Goal: Transaction & Acquisition: Book appointment/travel/reservation

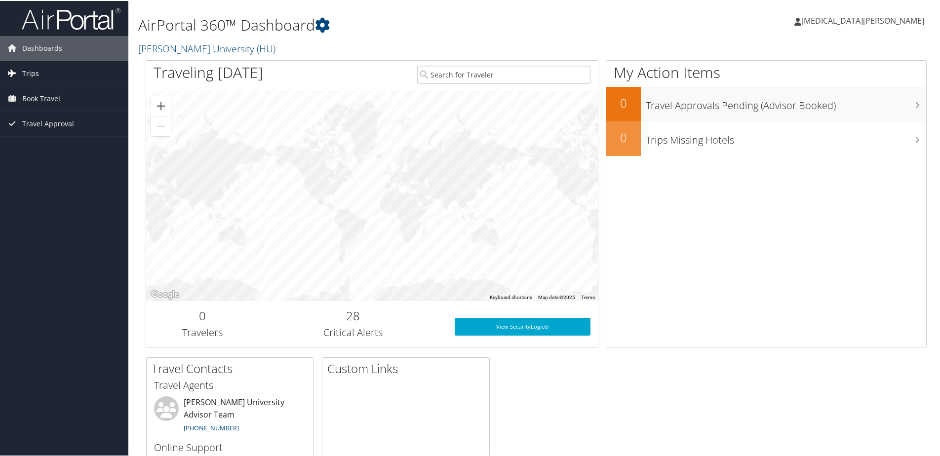
click at [24, 72] on span "Trips" at bounding box center [30, 72] width 17 height 25
click at [60, 137] on span "Book Travel" at bounding box center [41, 142] width 38 height 25
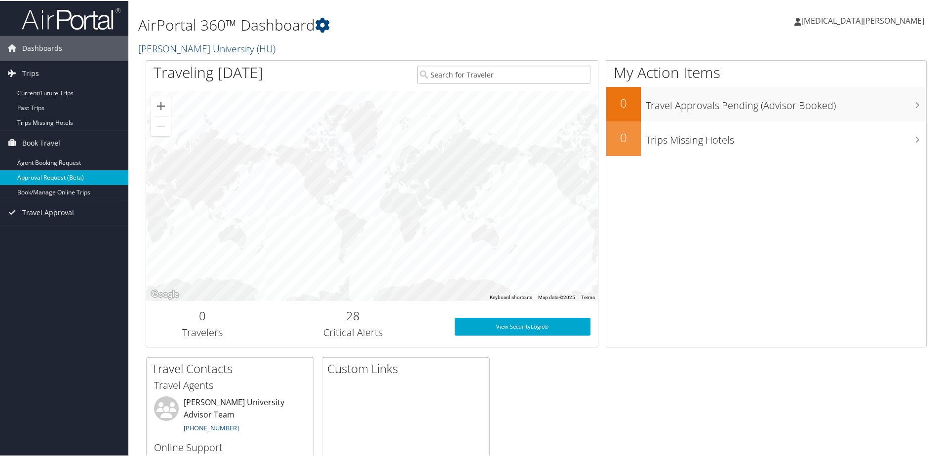
click at [61, 180] on link "Approval Request (Beta)" at bounding box center [64, 176] width 128 height 15
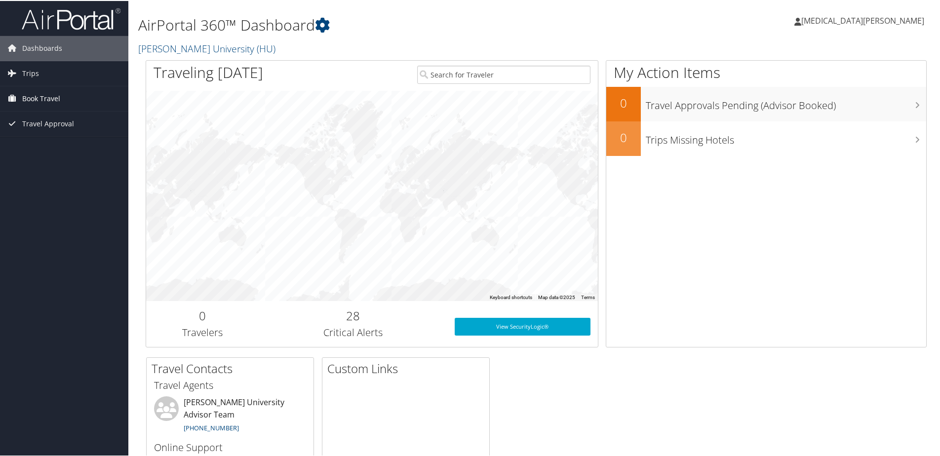
click at [33, 99] on span "Book Travel" at bounding box center [41, 97] width 38 height 25
click at [49, 143] on link "Book/Manage Online Trips" at bounding box center [64, 147] width 128 height 15
